Goal: Information Seeking & Learning: Understand process/instructions

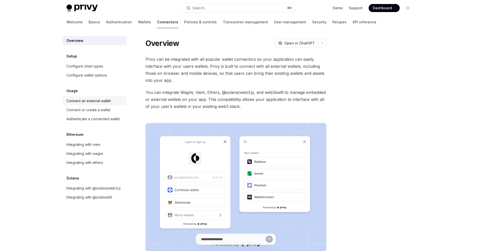
click at [109, 102] on div "Connect an external wallet" at bounding box center [88, 101] width 44 height 6
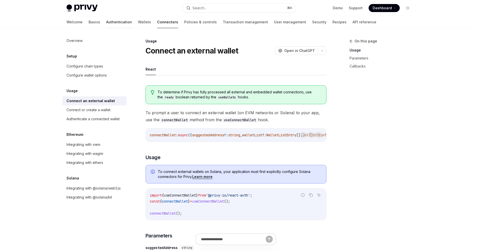
click at [107, 25] on link "Authentication" at bounding box center [119, 22] width 26 height 12
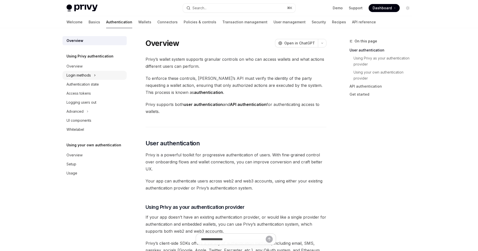
click at [92, 77] on button "Login methods" at bounding box center [94, 75] width 64 height 9
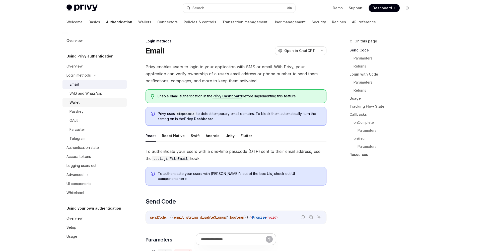
click at [94, 100] on div "Wallet" at bounding box center [96, 102] width 54 height 6
type textarea "*"
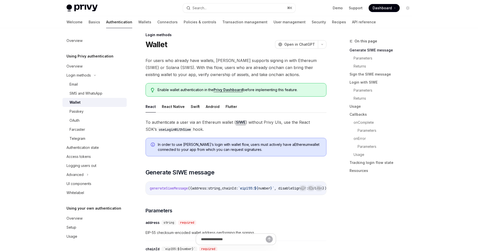
scroll to position [25, 0]
